Goal: Information Seeking & Learning: Learn about a topic

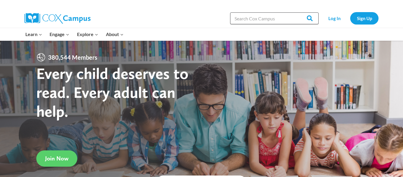
click at [281, 23] on input "Search in [URL][DOMAIN_NAME]" at bounding box center [274, 18] width 88 height 12
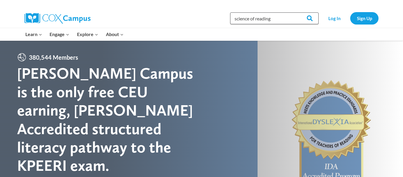
type input "science of reading"
click at [295, 12] on input "Search" at bounding box center [306, 18] width 23 height 12
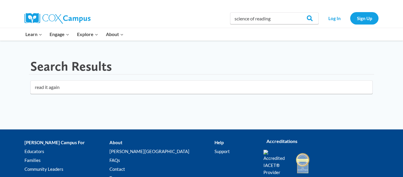
type input "read it again"
click button "submit" at bounding box center [0, 0] width 0 height 0
click at [334, 20] on link "Log In" at bounding box center [334, 18] width 26 height 12
